Goal: Task Accomplishment & Management: Manage account settings

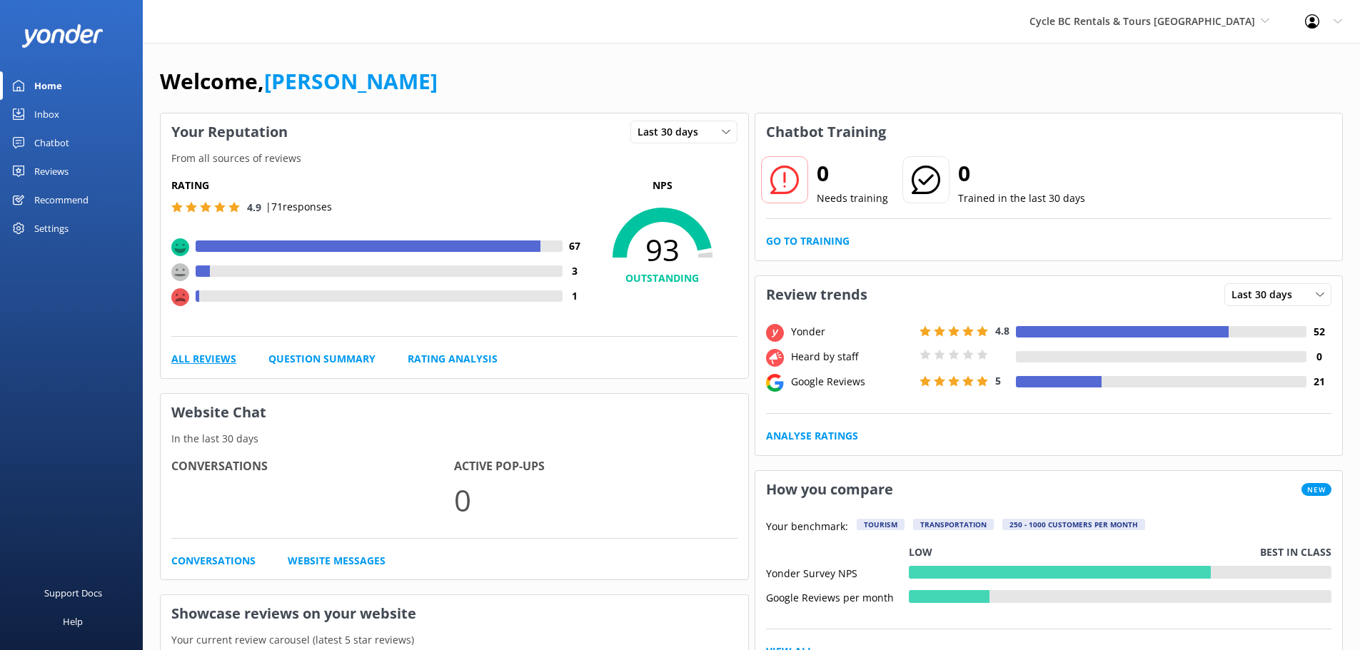
click at [211, 354] on link "All Reviews" at bounding box center [203, 359] width 65 height 16
